Goal: Information Seeking & Learning: Learn about a topic

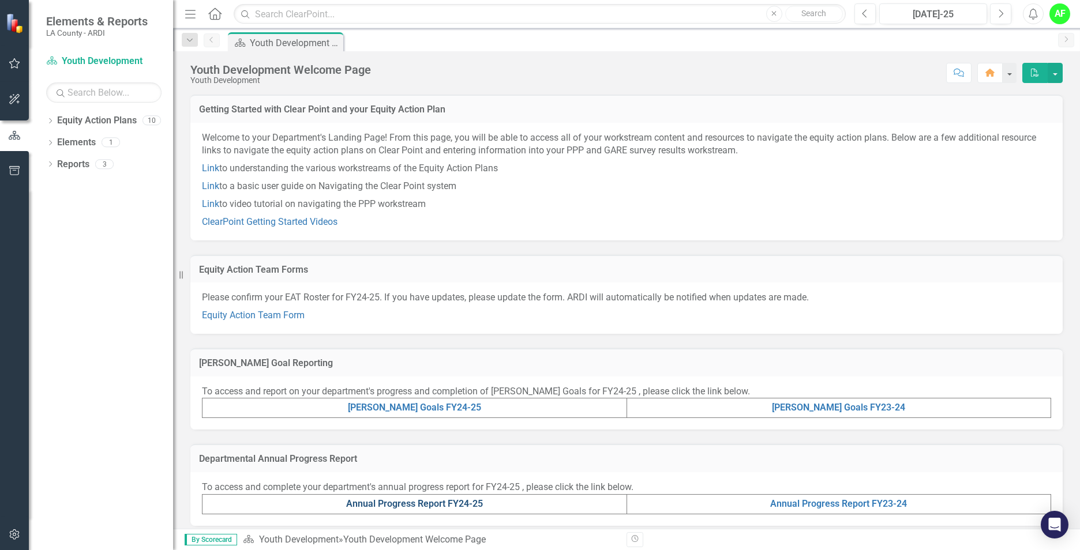
click at [470, 504] on link "Annual Progress Report FY24-25" at bounding box center [414, 504] width 137 height 11
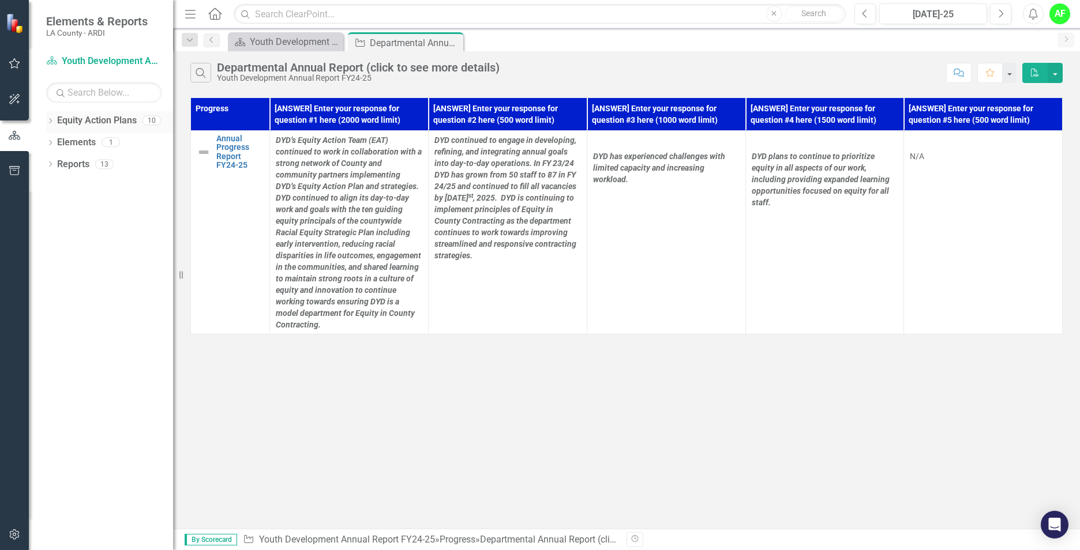
click at [48, 125] on icon "Dropdown" at bounding box center [50, 122] width 8 height 6
click at [50, 191] on div "Dropdown" at bounding box center [50, 188] width 8 height 10
click at [50, 277] on icon "Dropdown" at bounding box center [50, 275] width 8 height 6
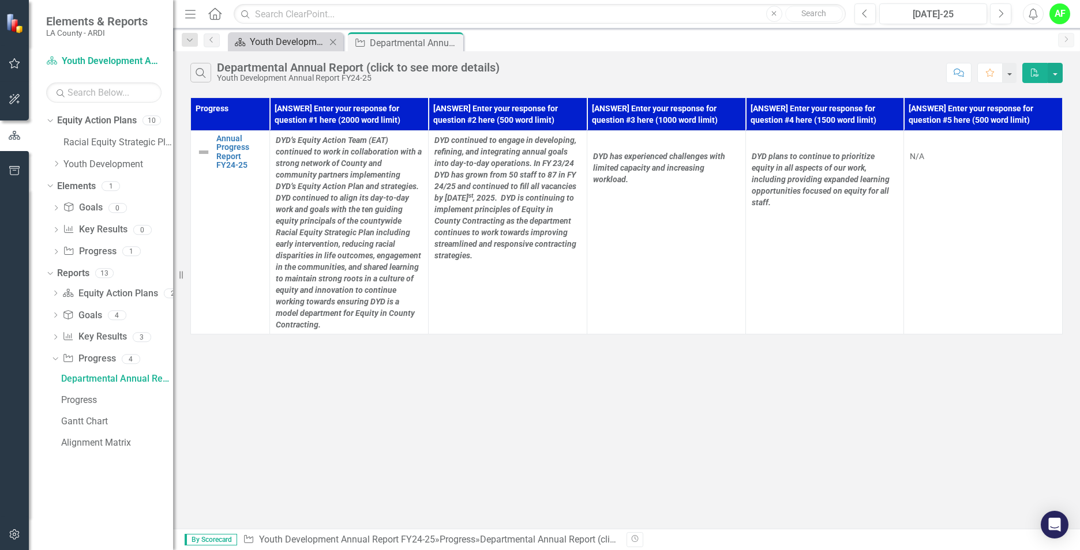
click at [252, 44] on div "Youth Development Welcome Page" at bounding box center [288, 42] width 76 height 14
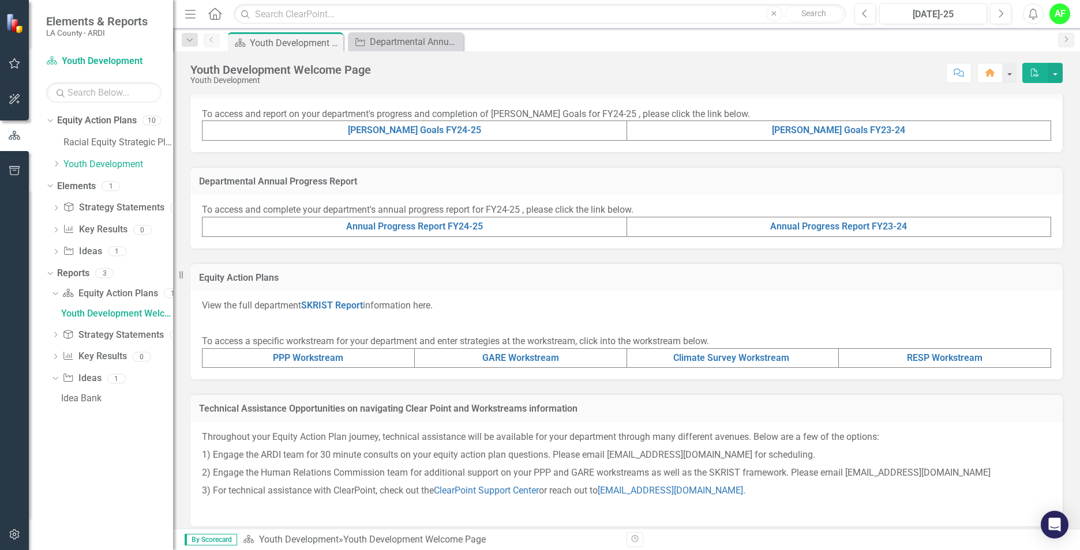
scroll to position [287, 0]
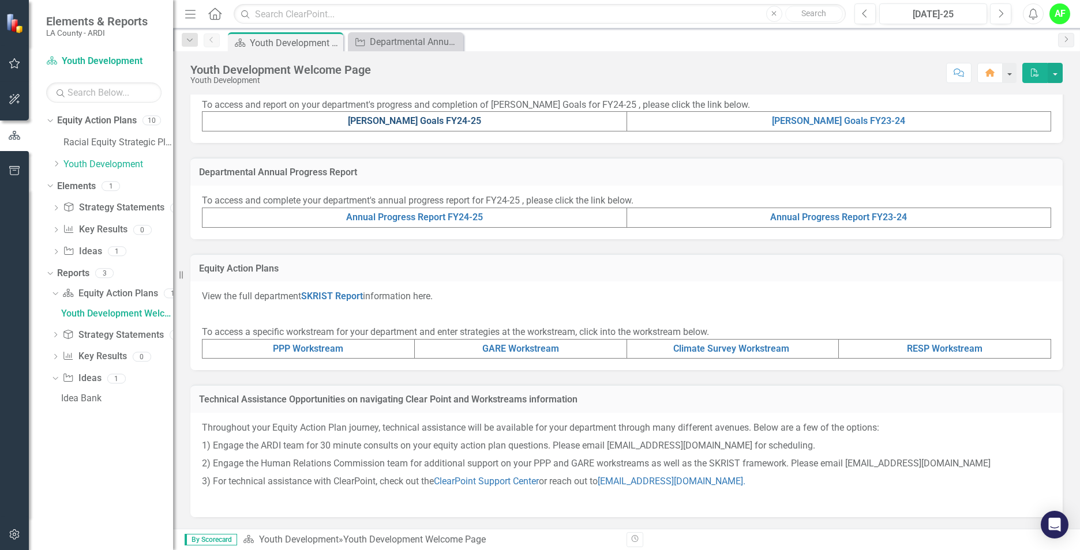
click at [424, 117] on link "[PERSON_NAME] Goals FY24-25" at bounding box center [414, 120] width 133 height 11
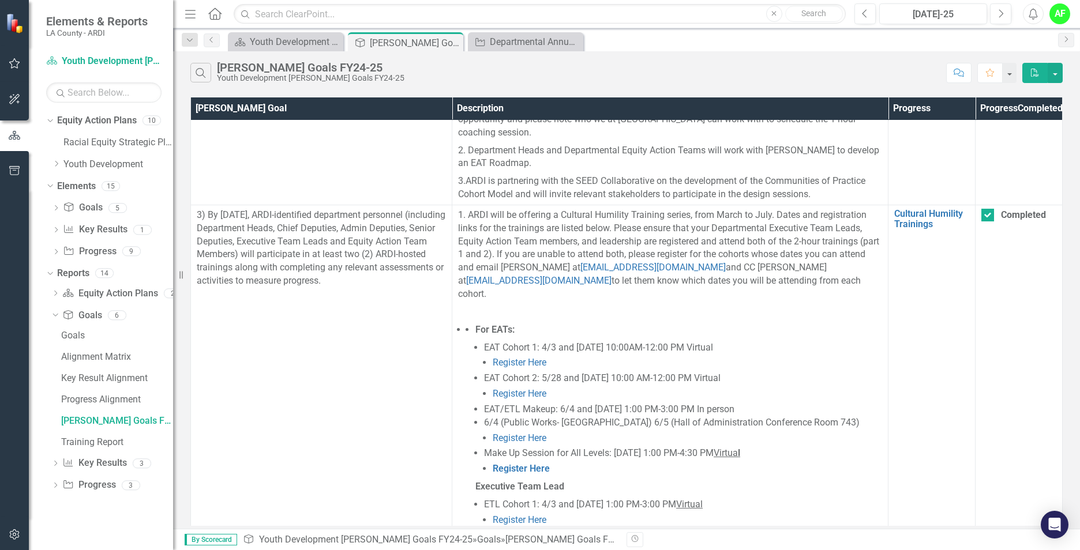
scroll to position [479, 0]
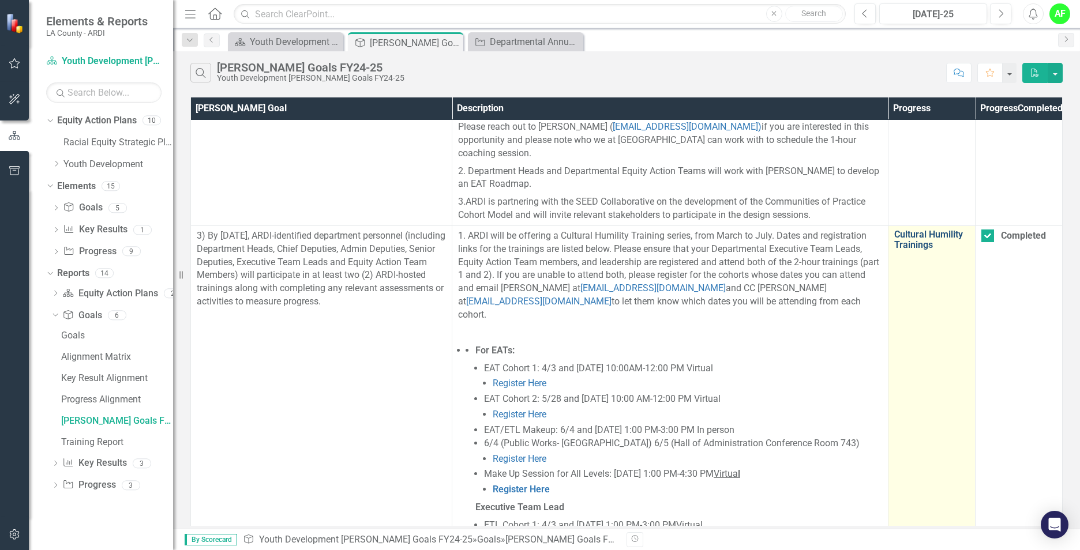
click at [924, 241] on link "Cultural Humility Trainings" at bounding box center [931, 240] width 75 height 20
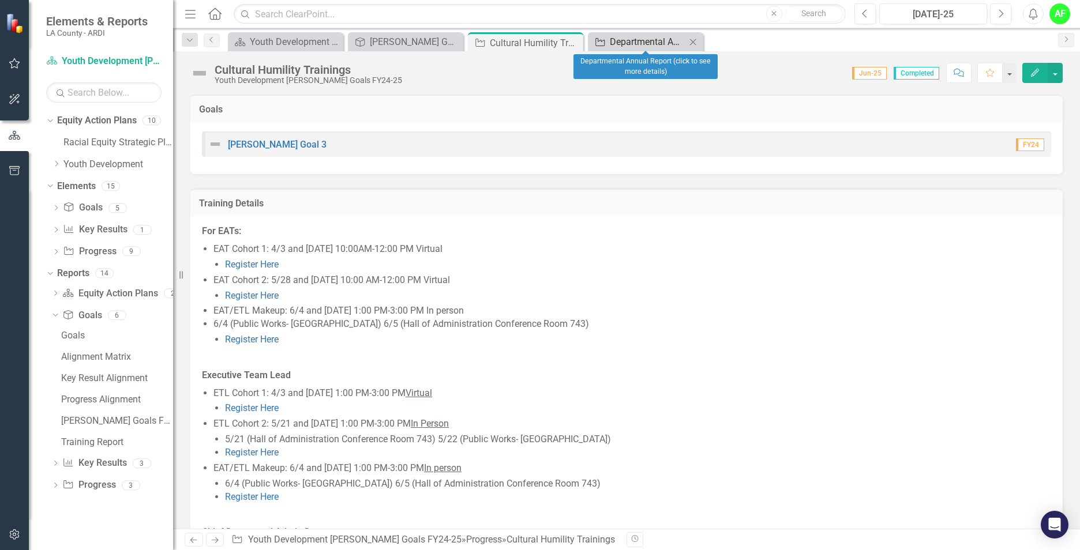
click at [621, 39] on div "Departmental Annual Report (click to see more details)" at bounding box center [648, 42] width 76 height 14
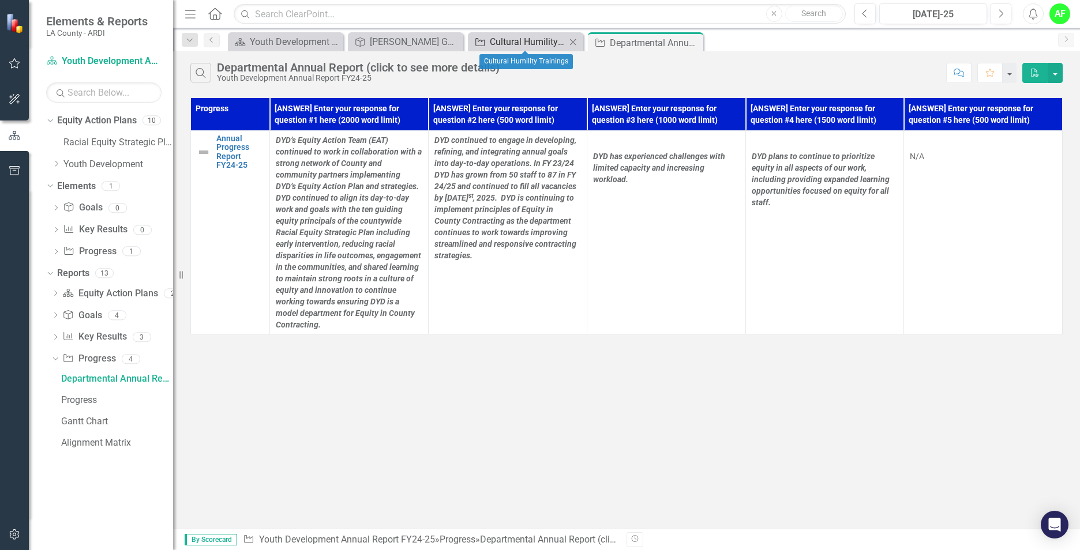
click at [507, 46] on div "Cultural Humility Trainings" at bounding box center [528, 42] width 76 height 14
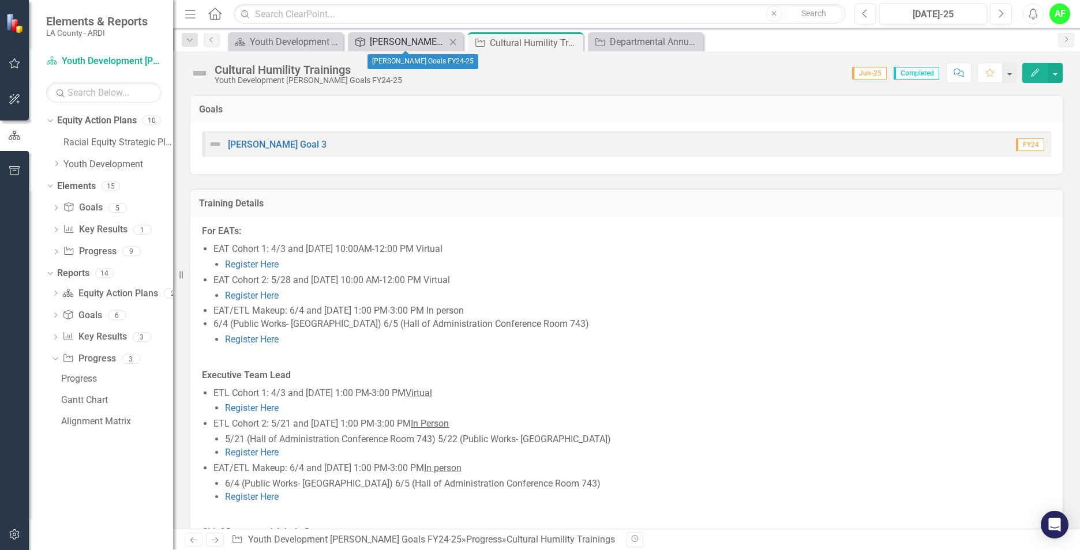
click at [414, 44] on div "[PERSON_NAME] Goals FY24-25" at bounding box center [408, 42] width 76 height 14
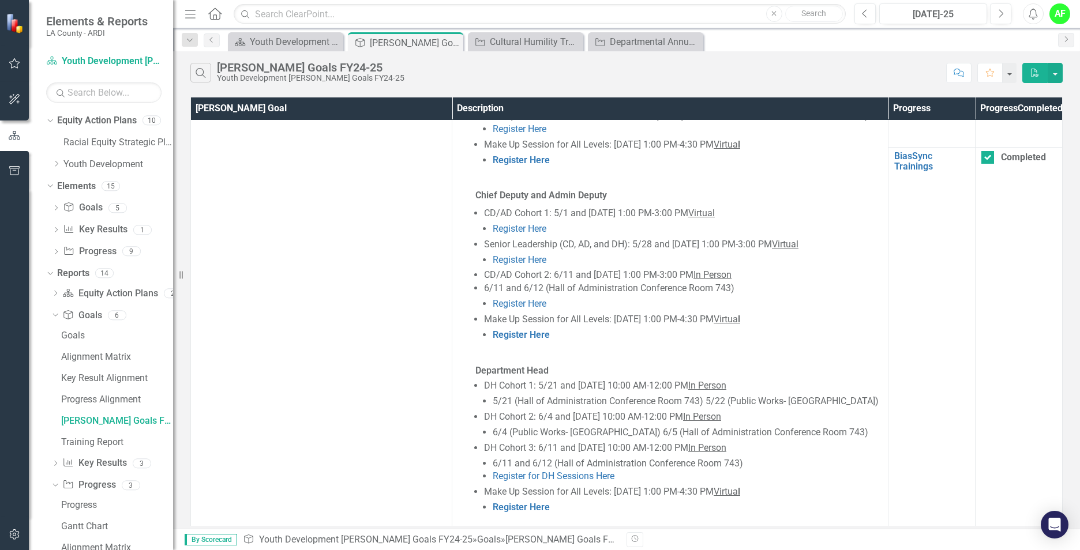
scroll to position [982, 0]
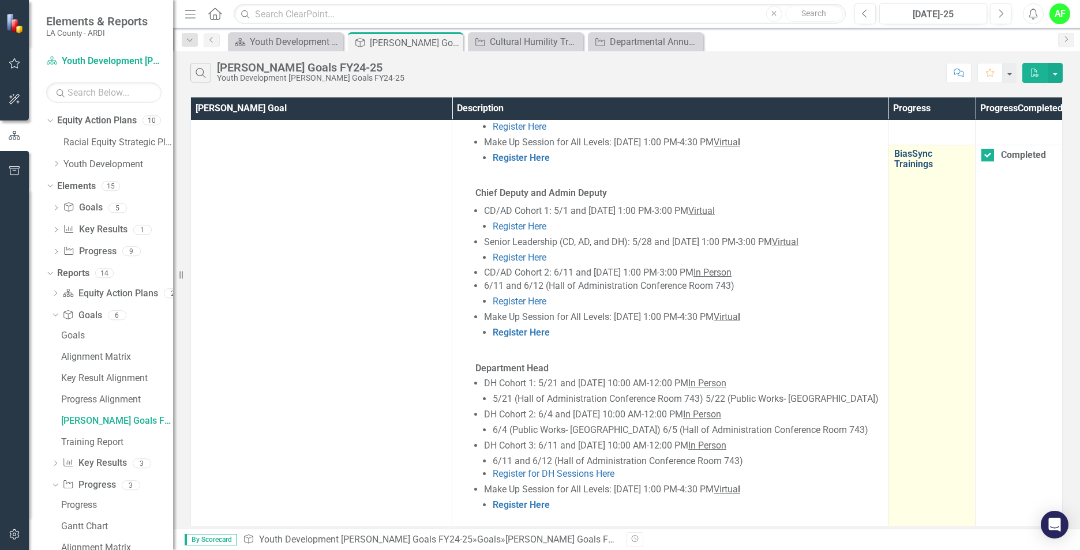
click at [915, 155] on link "BiasSync Trainings" at bounding box center [931, 159] width 75 height 20
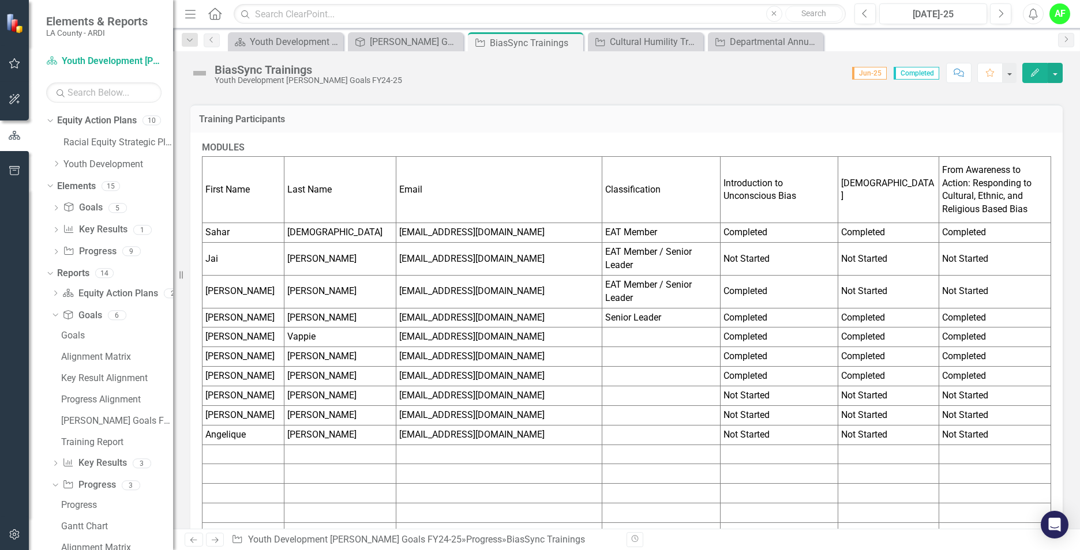
scroll to position [272, 0]
click at [659, 42] on div "Cultural Humility Trainings" at bounding box center [648, 42] width 76 height 14
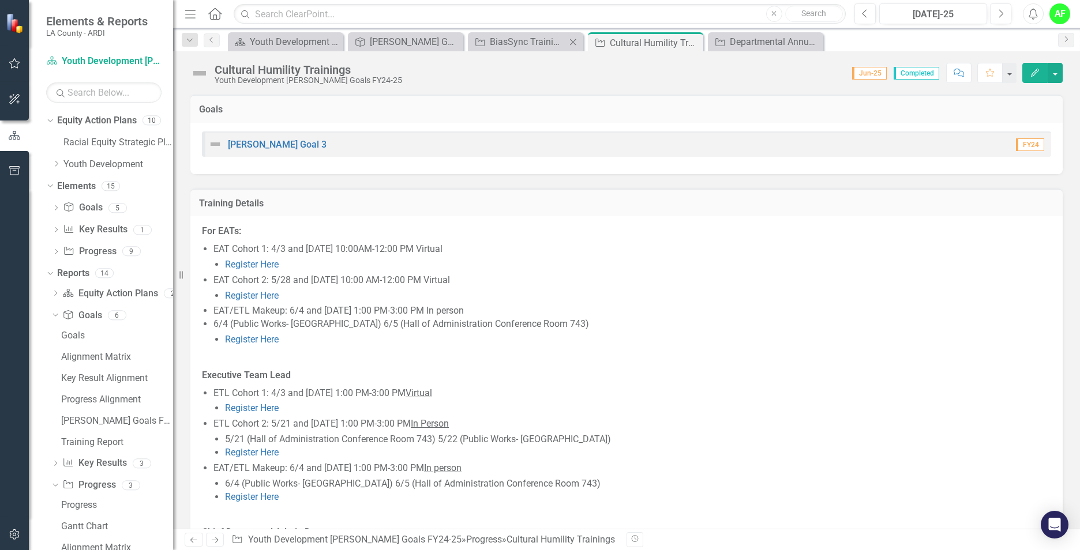
click at [569, 44] on icon "Close" at bounding box center [573, 42] width 12 height 9
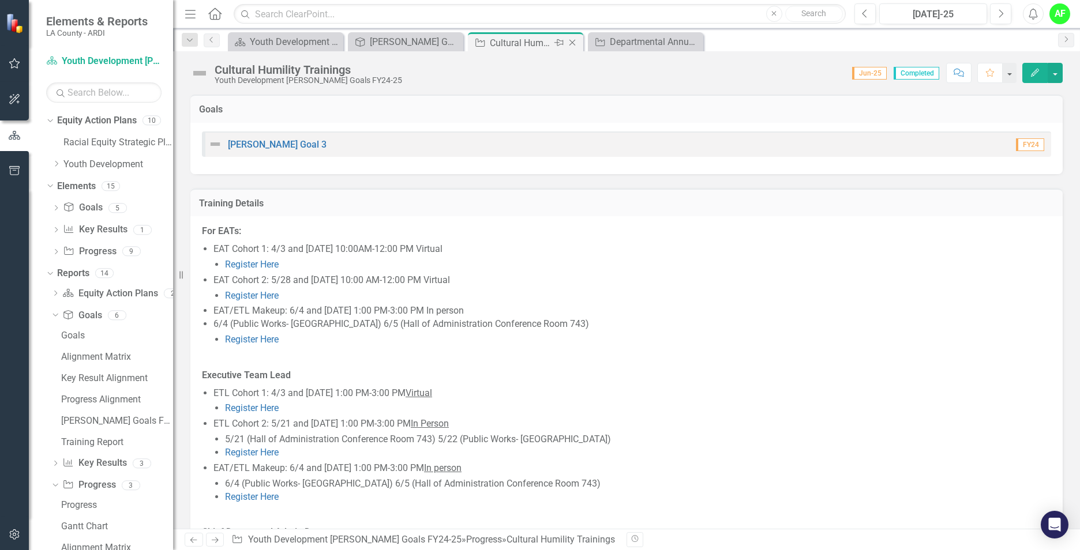
click at [553, 44] on div "Pin" at bounding box center [558, 43] width 14 height 14
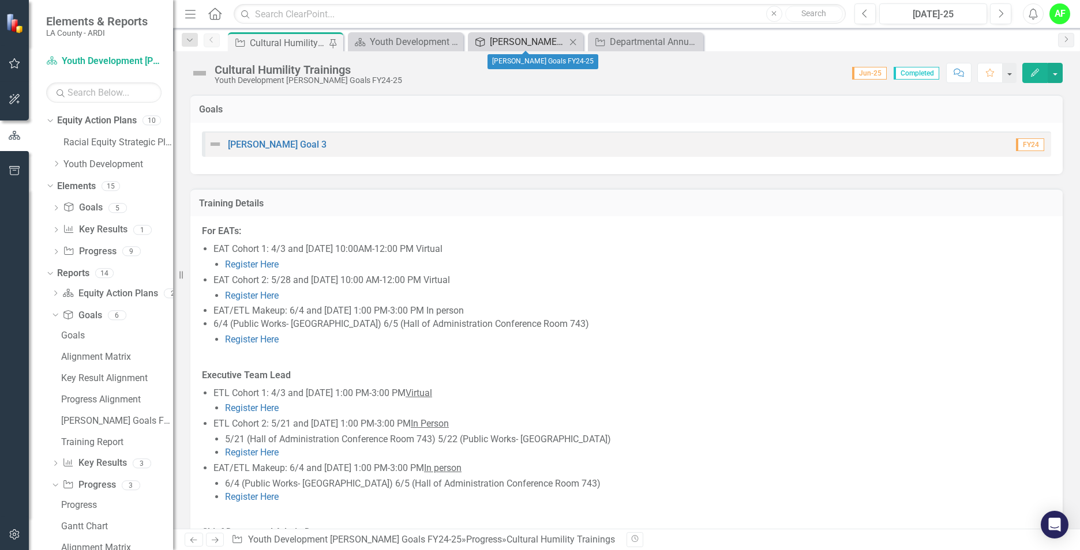
click at [522, 44] on div "[PERSON_NAME] Goals FY24-25" at bounding box center [528, 42] width 76 height 14
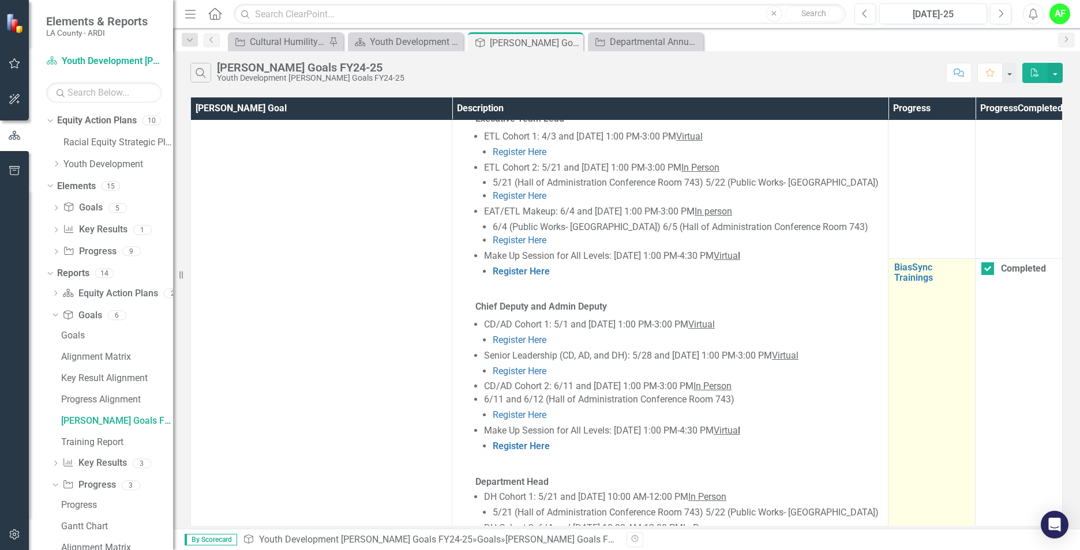
scroll to position [861, 0]
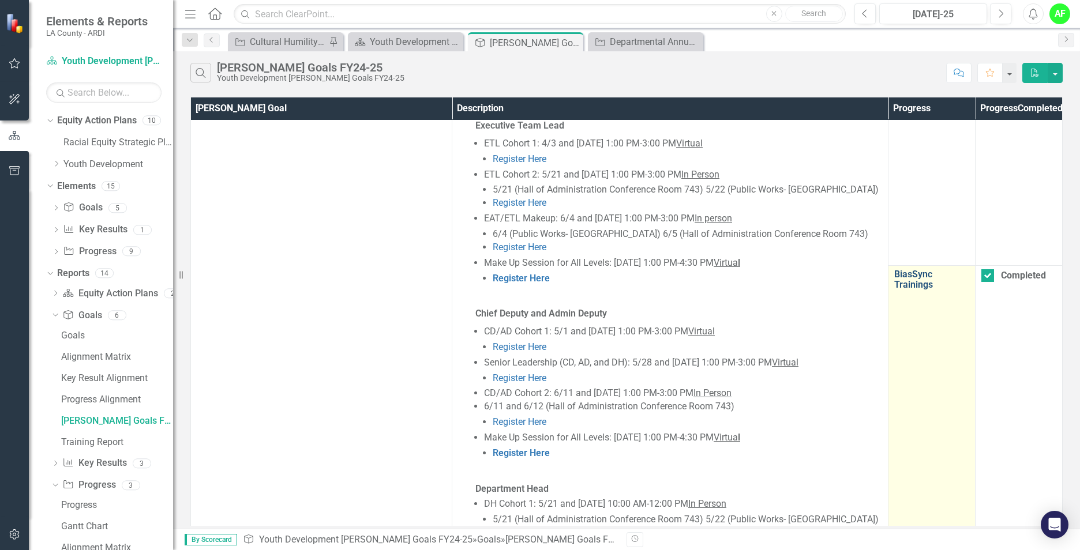
click at [911, 270] on link "BiasSync Trainings" at bounding box center [931, 279] width 75 height 20
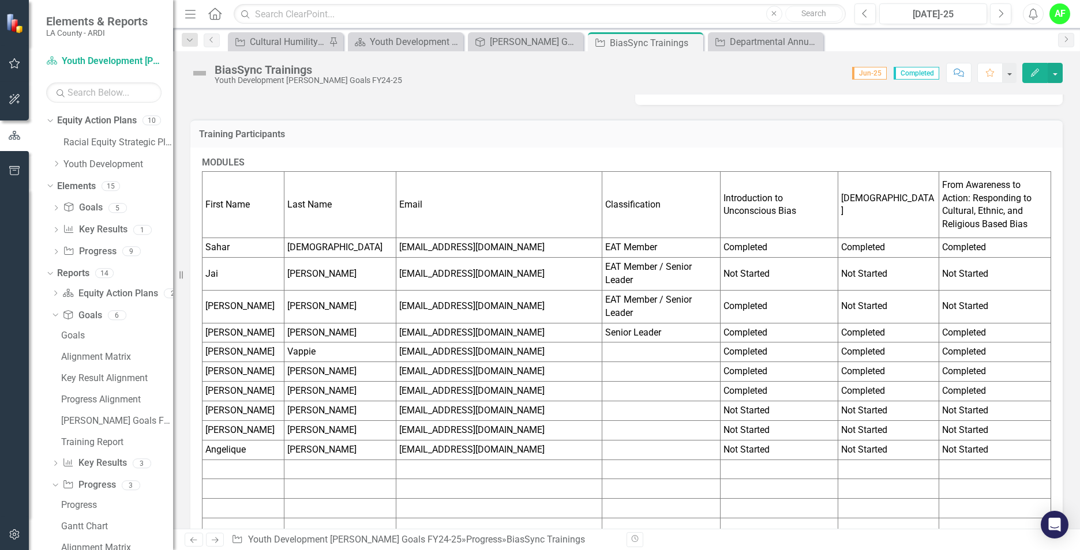
scroll to position [267, 0]
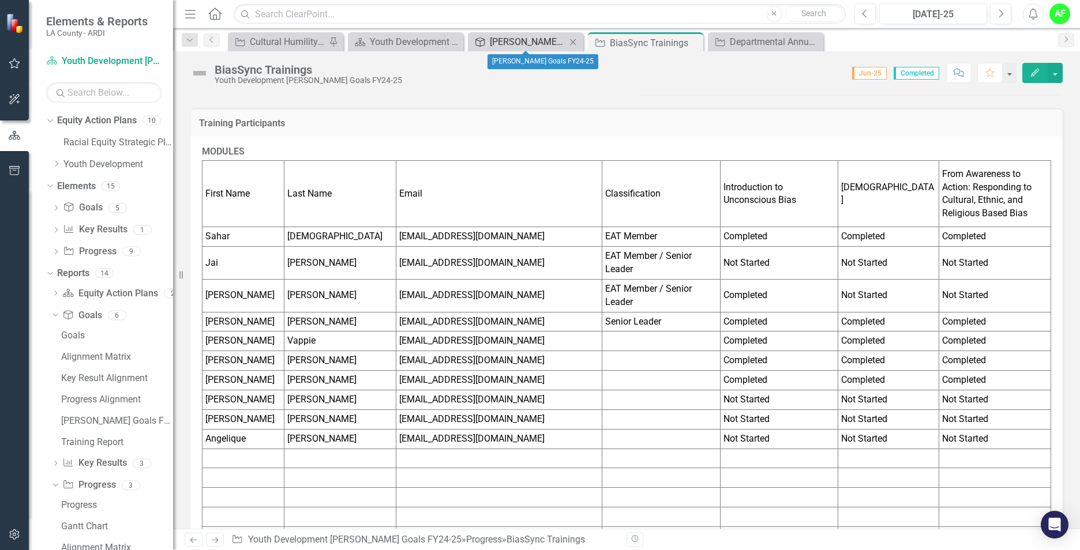
click at [535, 38] on div "[PERSON_NAME] Goals FY24-25" at bounding box center [528, 42] width 76 height 14
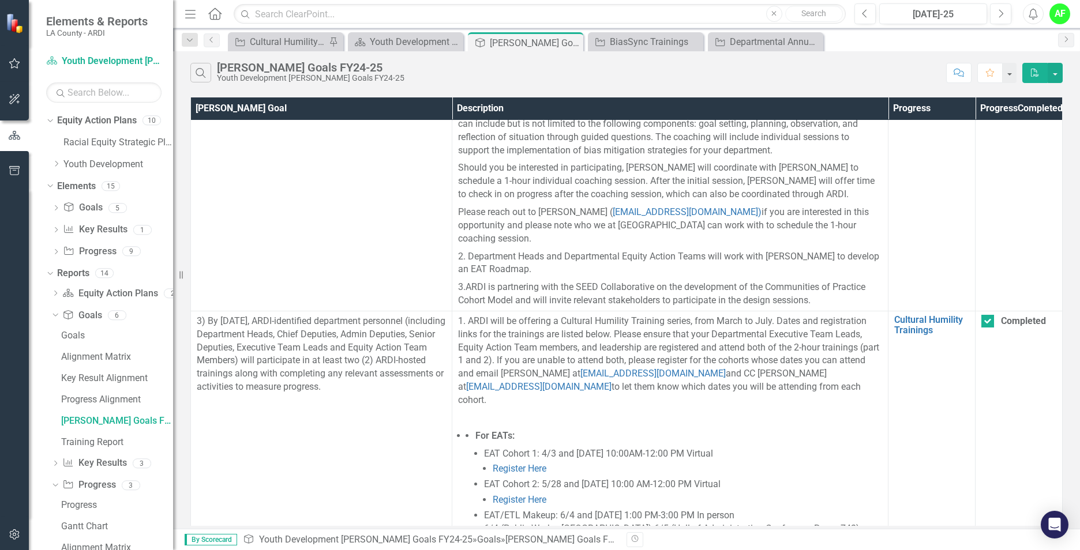
scroll to position [410, 0]
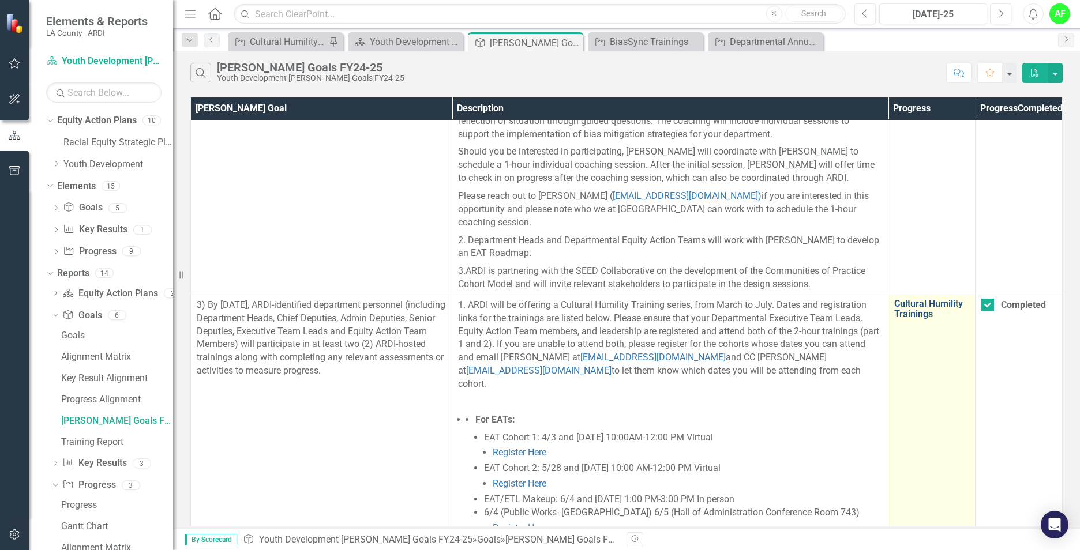
click at [927, 309] on link "Cultural Humility Trainings" at bounding box center [931, 309] width 75 height 20
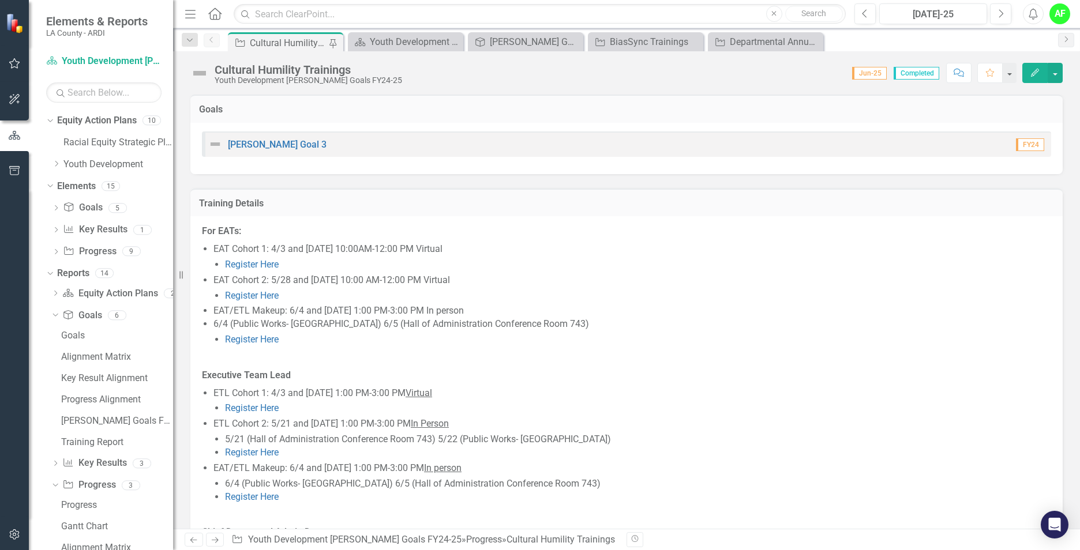
click at [214, 201] on h3 "Training Details" at bounding box center [626, 203] width 855 height 10
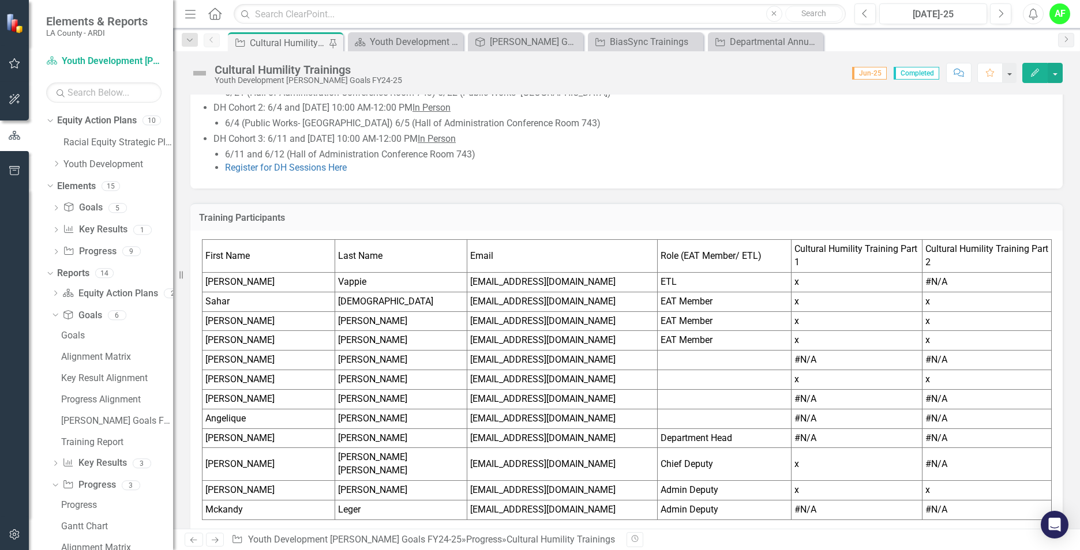
scroll to position [616, 0]
click at [620, 44] on div "BiasSync Trainings" at bounding box center [648, 42] width 76 height 14
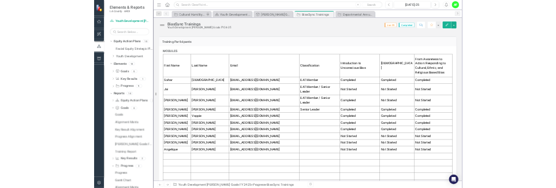
scroll to position [361, 0]
